Goal: Information Seeking & Learning: Understand process/instructions

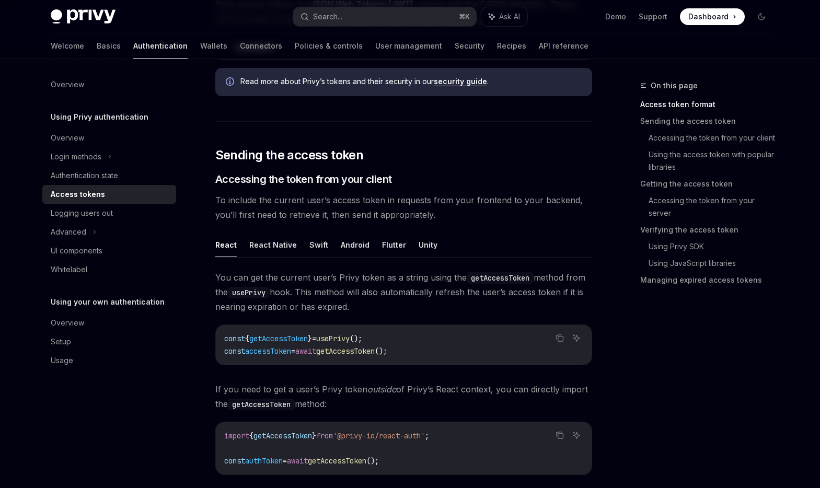
scroll to position [297, 0]
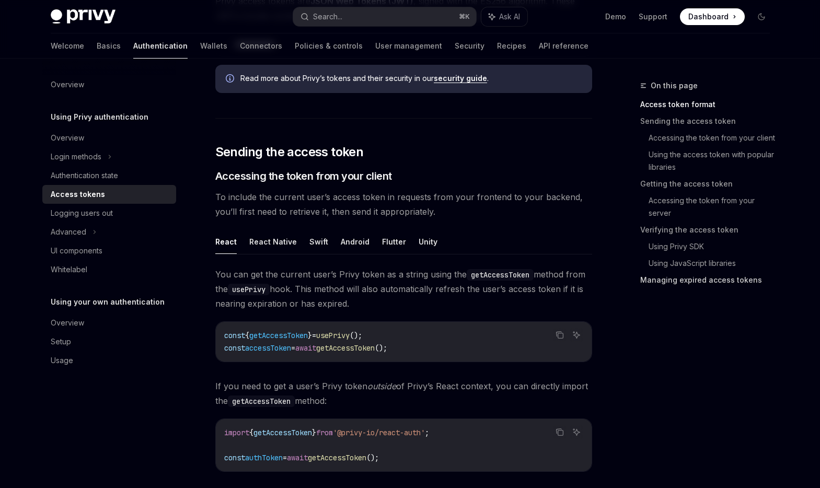
click at [678, 276] on link "Managing expired access tokens" at bounding box center [709, 280] width 138 height 17
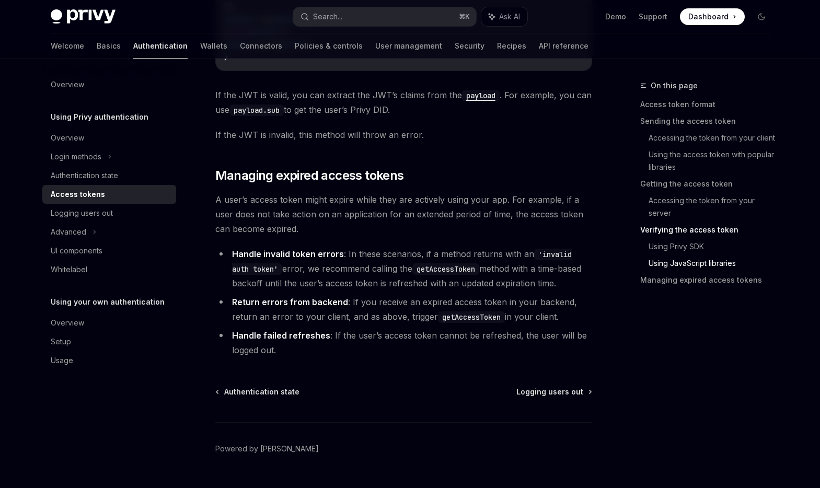
scroll to position [2653, 0]
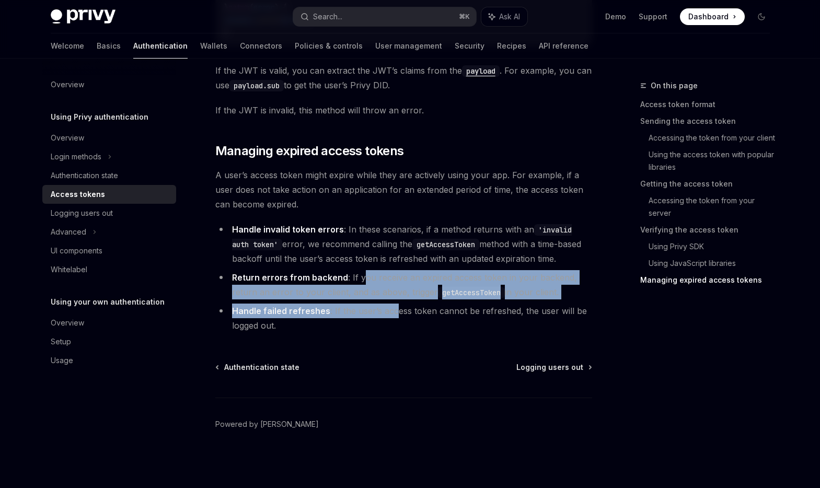
drag, startPoint x: 359, startPoint y: 281, endPoint x: 394, endPoint y: 313, distance: 47.4
click at [394, 313] on ul "Handle invalid token errors : In these scenarios, if a method returns with an '…" at bounding box center [403, 277] width 377 height 111
click at [431, 184] on span "A user’s access token might expire while they are actively using your app. For …" at bounding box center [403, 190] width 377 height 44
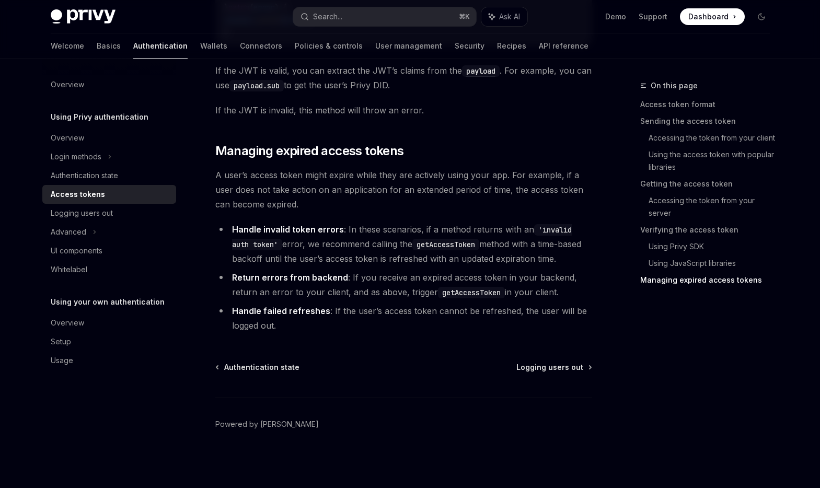
click at [458, 188] on span "A user’s access token might expire while they are actively using your app. For …" at bounding box center [403, 190] width 377 height 44
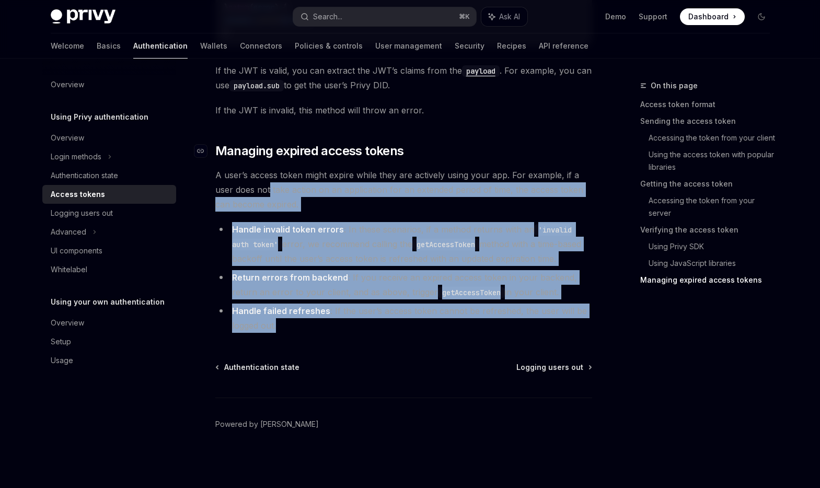
drag, startPoint x: 347, startPoint y: 323, endPoint x: 224, endPoint y: 151, distance: 211.3
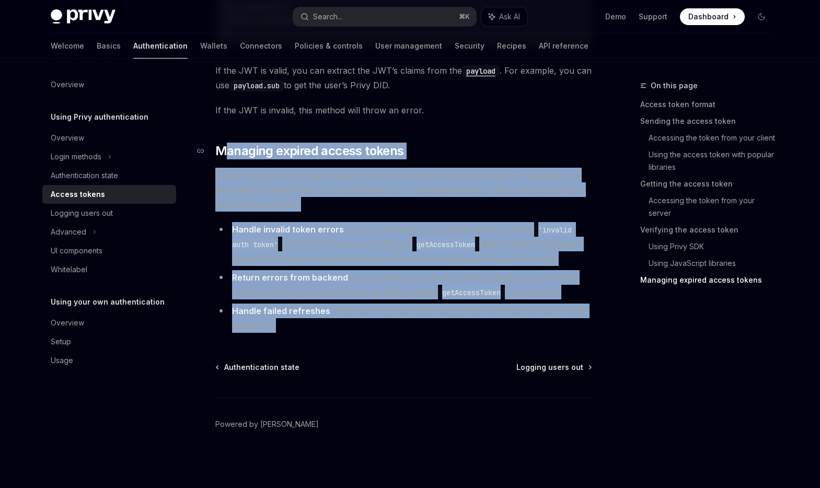
click at [224, 151] on span "Managing expired access tokens" at bounding box center [309, 151] width 189 height 17
